Goal: Check status

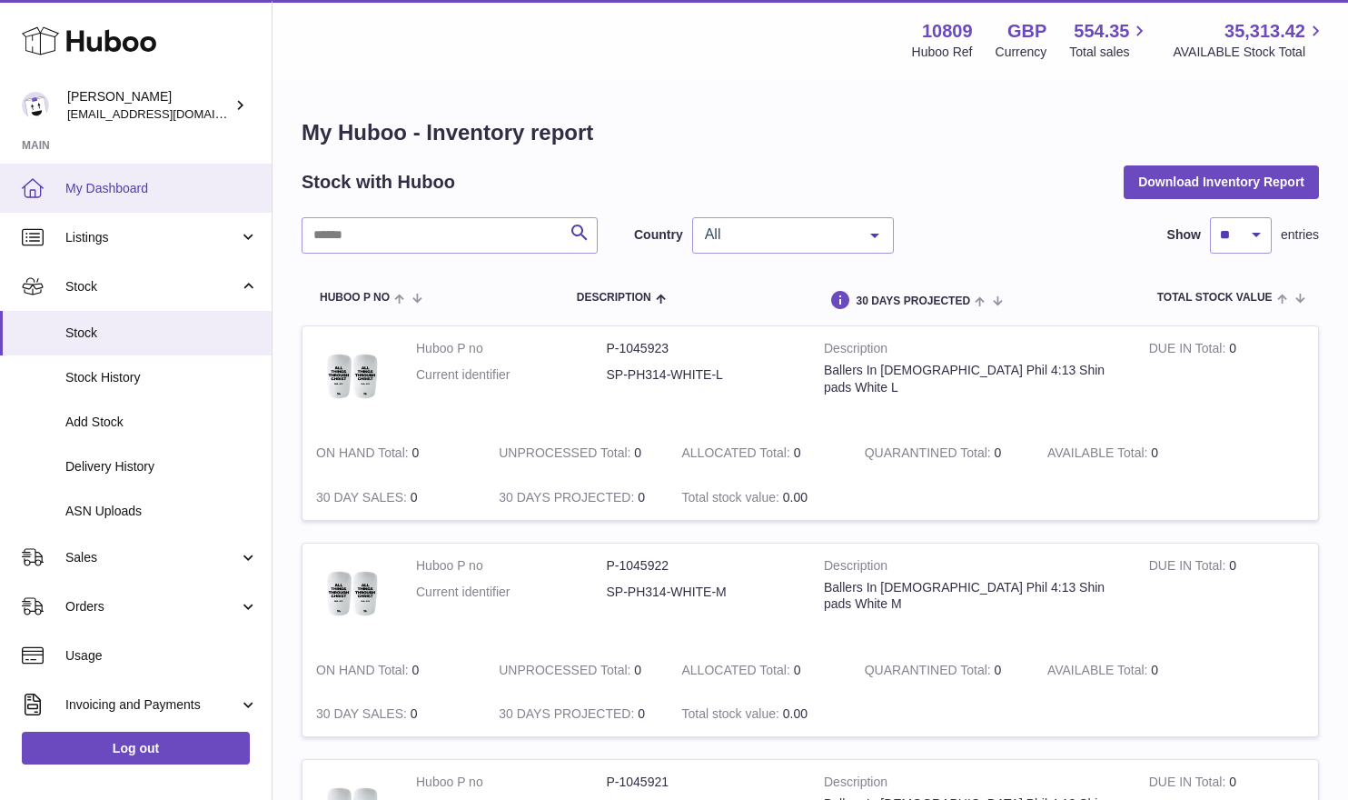
click at [199, 183] on span "My Dashboard" at bounding box center [161, 188] width 193 height 17
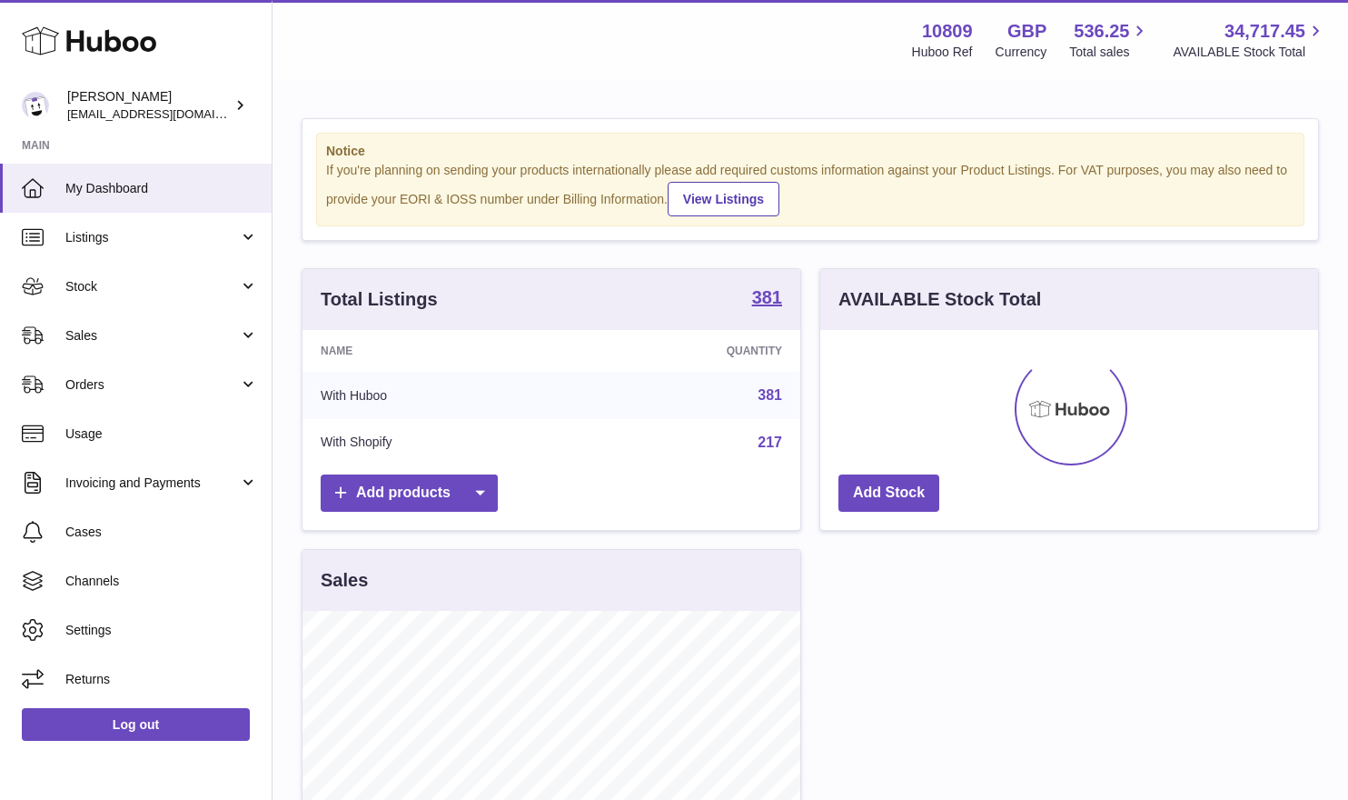
scroll to position [283, 498]
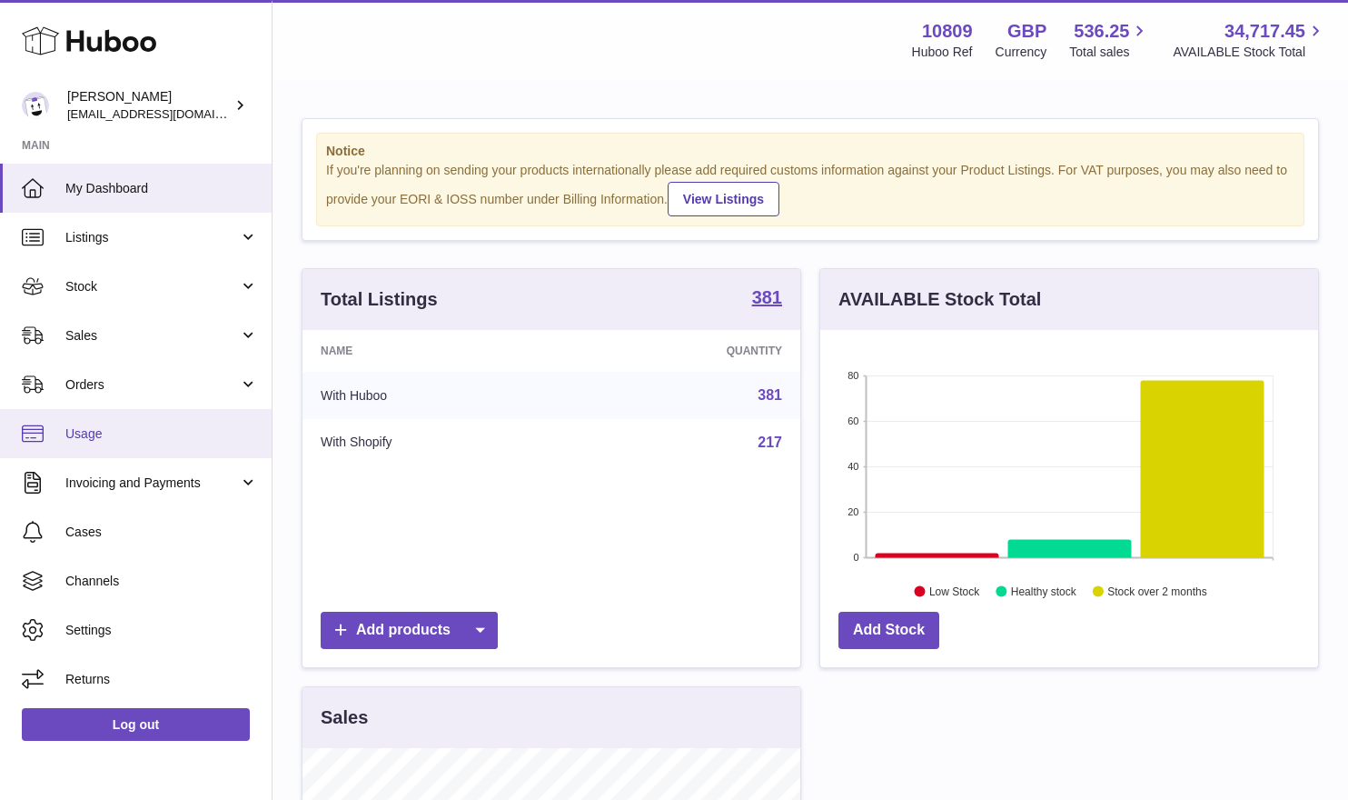
click at [126, 428] on span "Usage" at bounding box center [161, 433] width 193 height 17
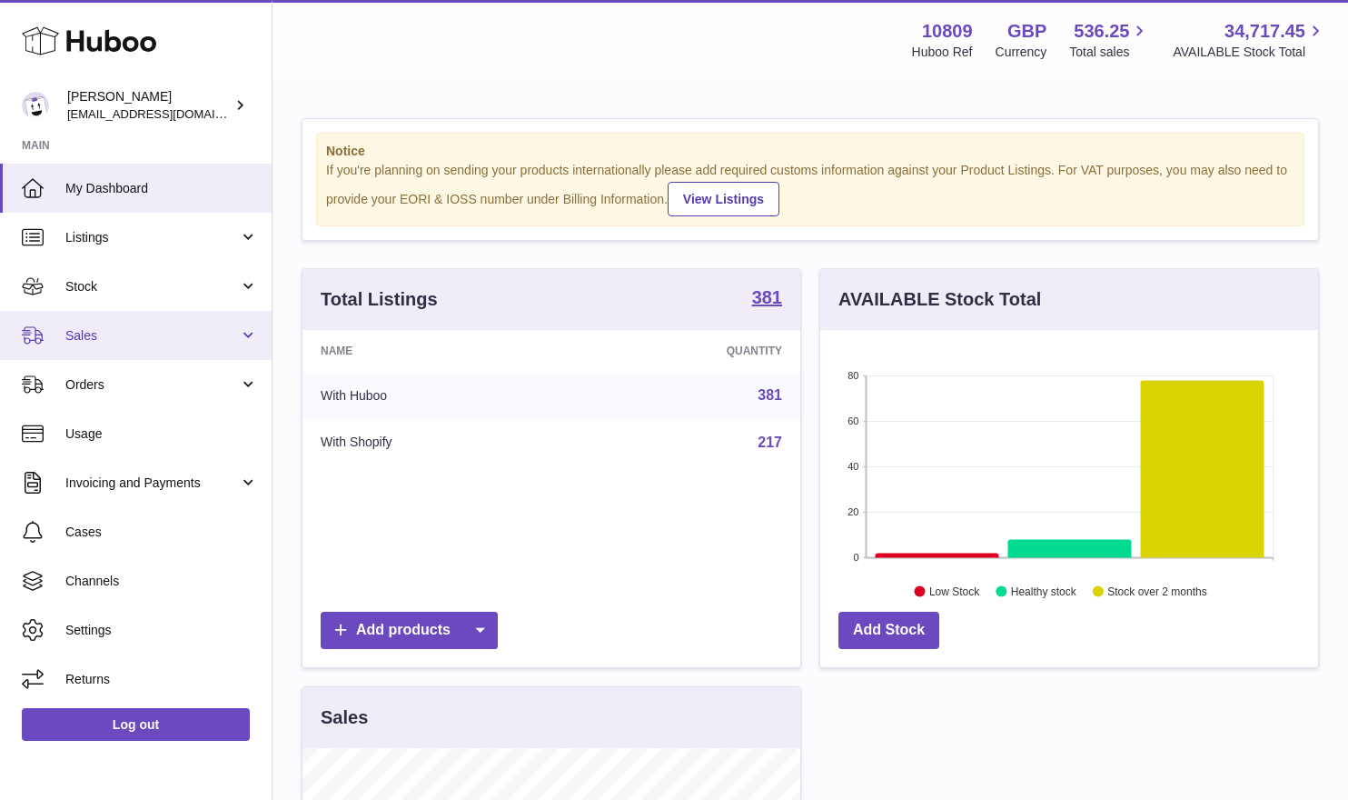
click at [135, 351] on link "Sales" at bounding box center [136, 335] width 272 height 49
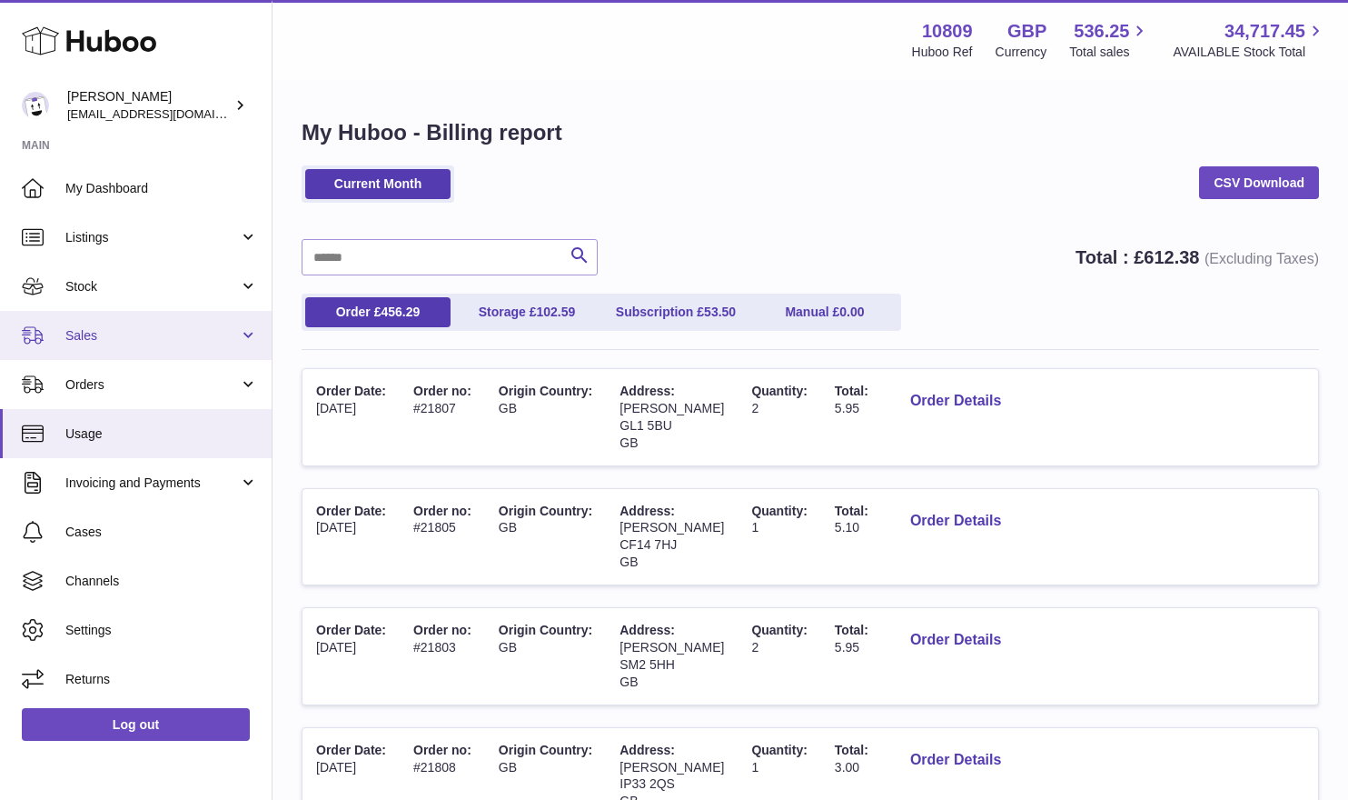
click at [142, 346] on link "Sales" at bounding box center [136, 335] width 272 height 49
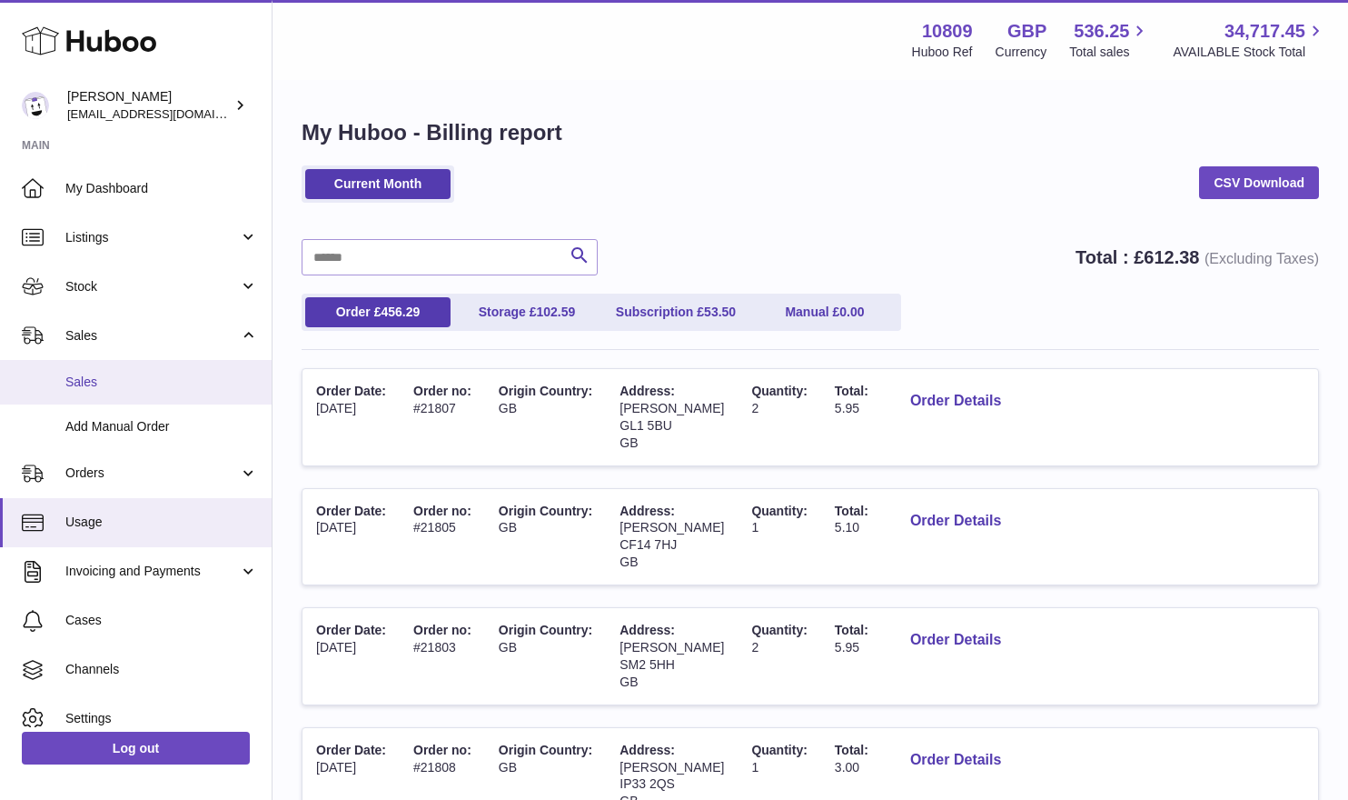
click at [136, 373] on span "Sales" at bounding box center [161, 381] width 193 height 17
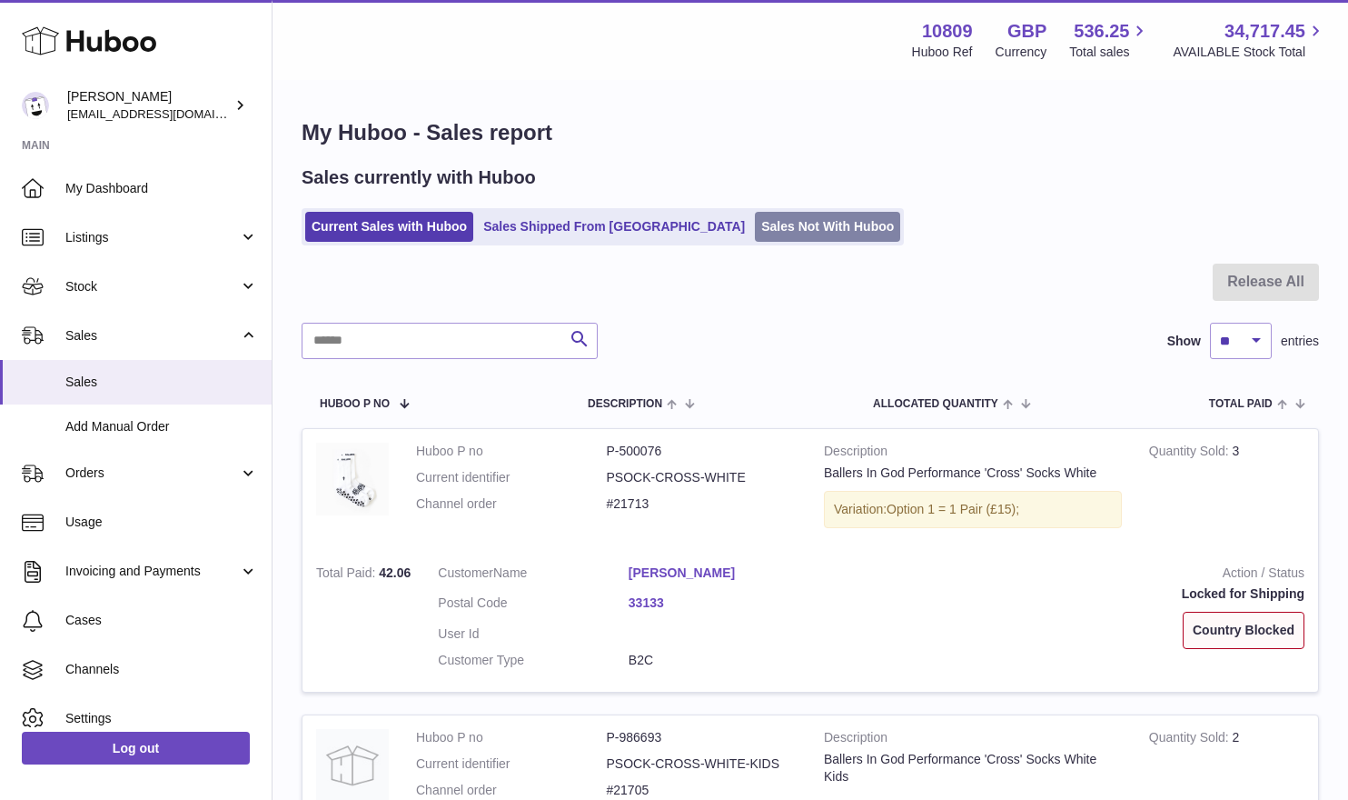
click at [755, 219] on link "Sales Not With Huboo" at bounding box center [827, 227] width 145 height 30
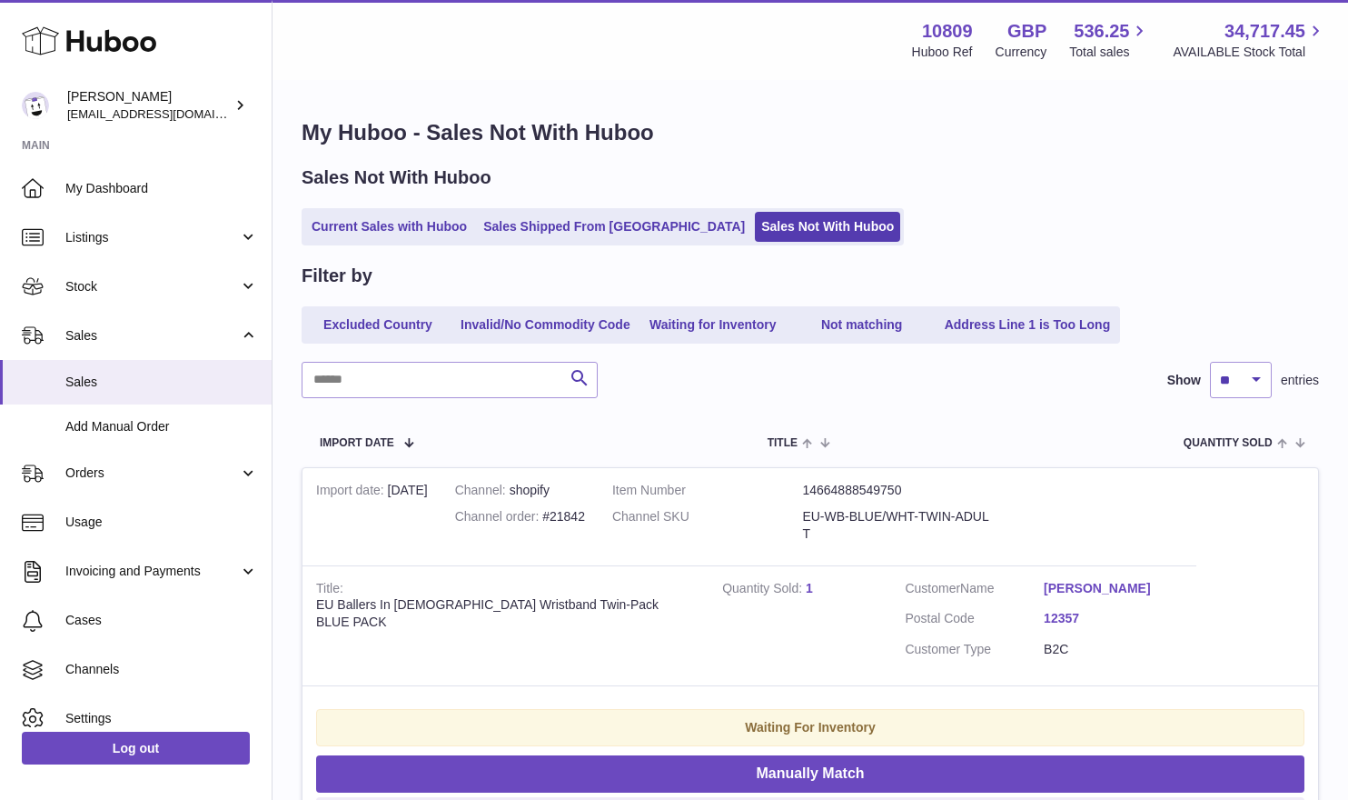
click at [403, 377] on input "text" at bounding box center [450, 380] width 296 height 36
paste input "*****"
type input "*****"
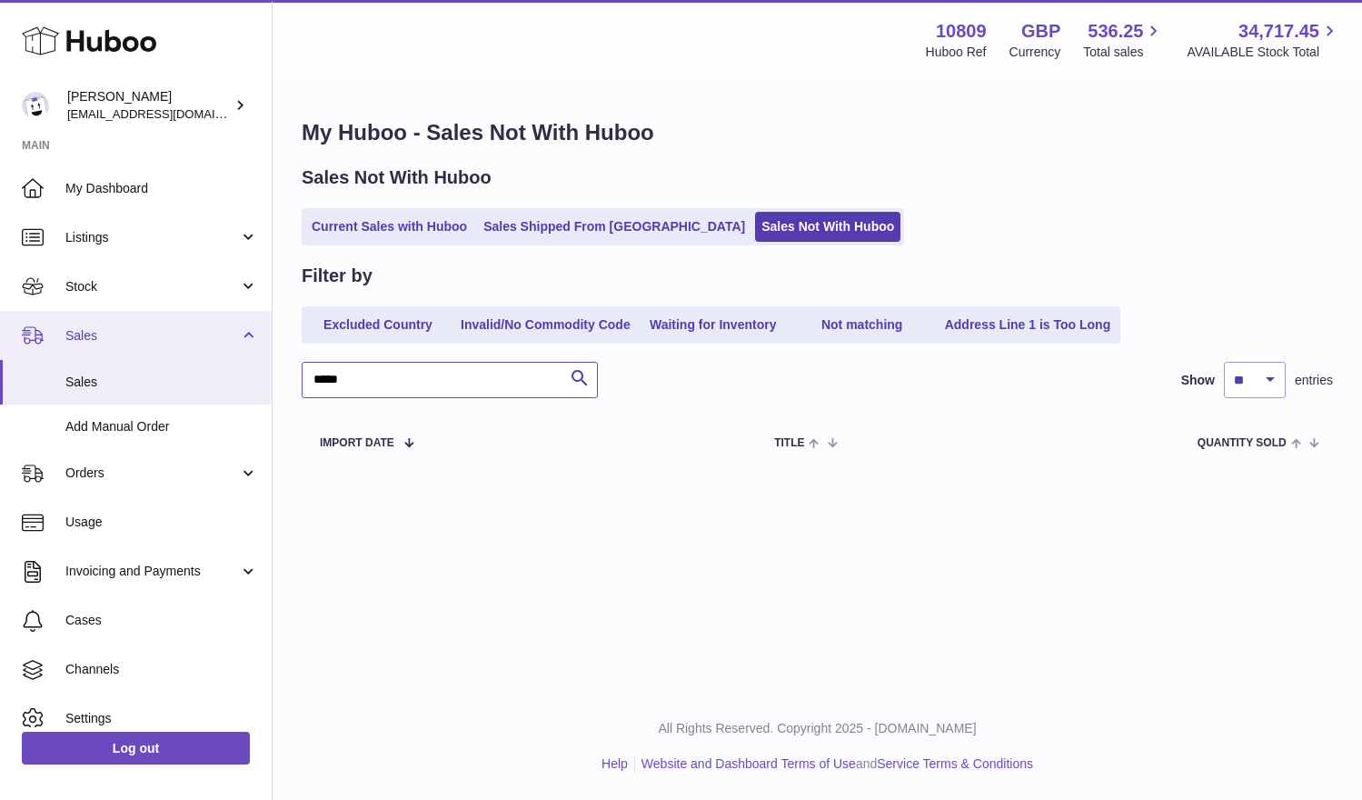
drag, startPoint x: 443, startPoint y: 376, endPoint x: 253, endPoint y: 349, distance: 191.9
click at [254, 349] on div "Huboo [PERSON_NAME] [EMAIL_ADDRESS][DOMAIN_NAME] Main My Dashboard Listings Not…" at bounding box center [681, 400] width 1362 height 800
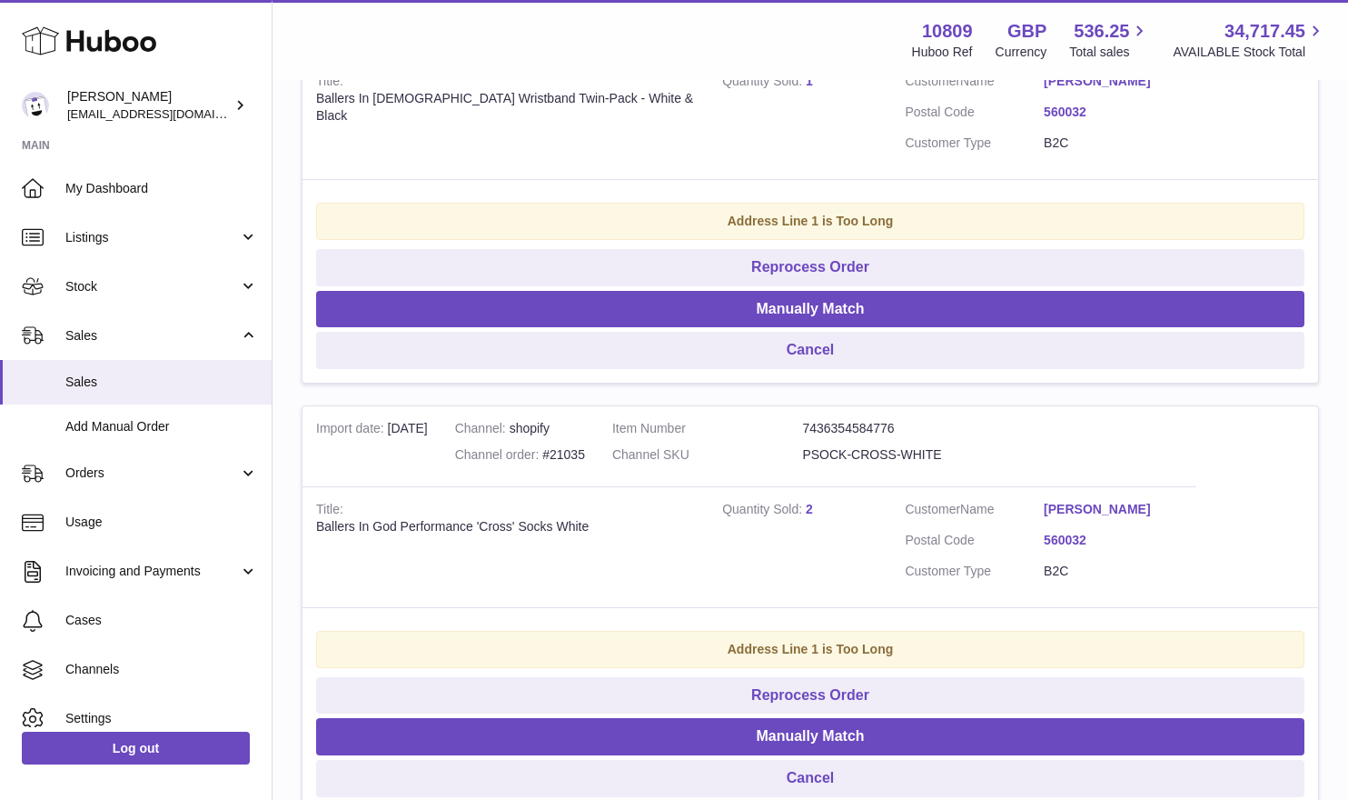
scroll to position [3883, 0]
